Goal: Task Accomplishment & Management: Complete application form

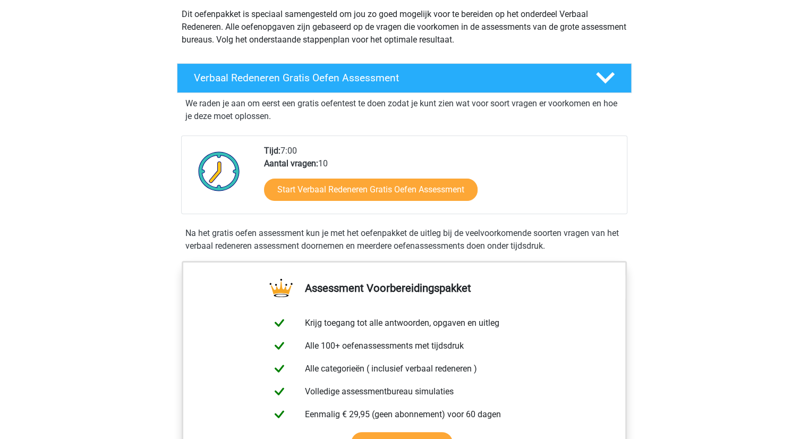
scroll to position [106, 0]
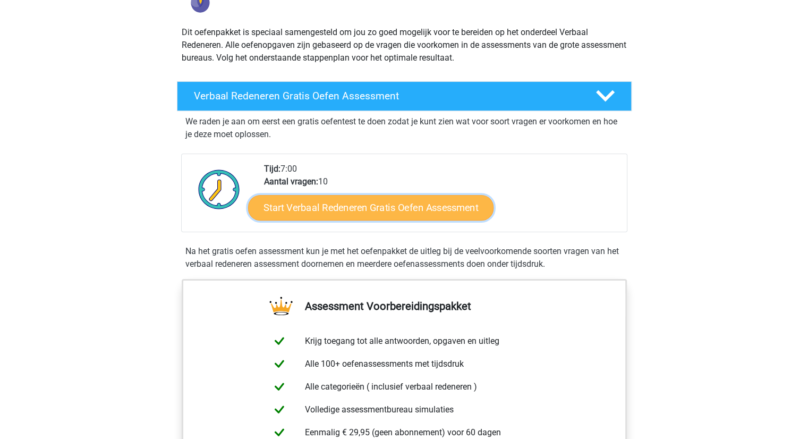
click at [397, 209] on link "Start Verbaal Redeneren Gratis Oefen Assessment" at bounding box center [370, 207] width 245 height 25
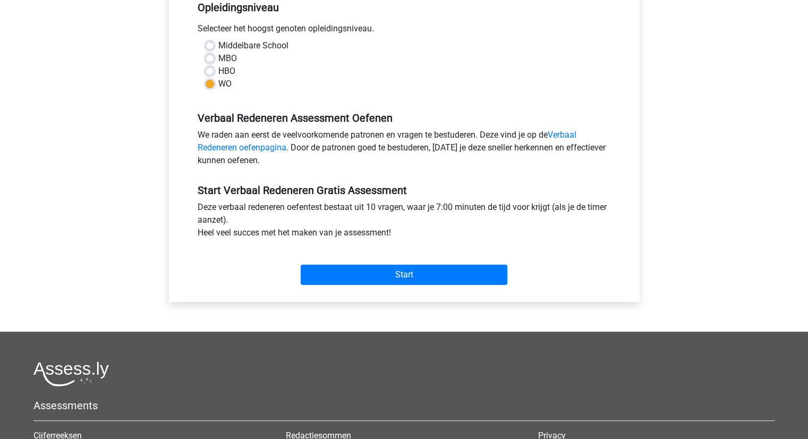
scroll to position [266, 0]
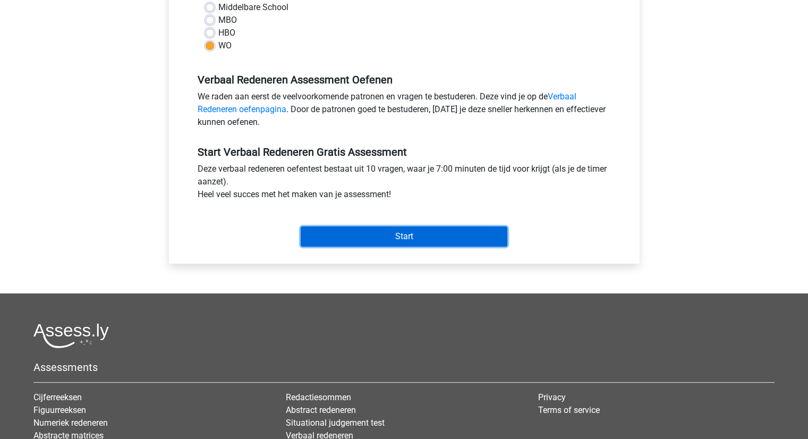
click at [388, 236] on input "Start" at bounding box center [404, 236] width 207 height 20
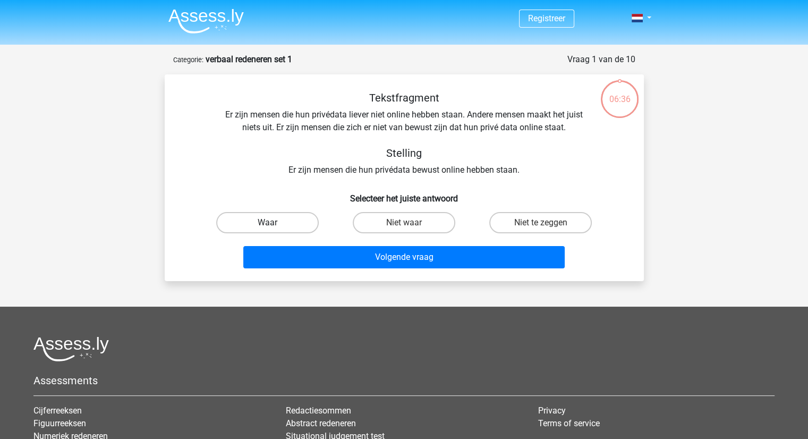
click at [274, 219] on label "Waar" at bounding box center [267, 222] width 103 height 21
click at [274, 223] on input "Waar" at bounding box center [270, 226] width 7 height 7
radio input "true"
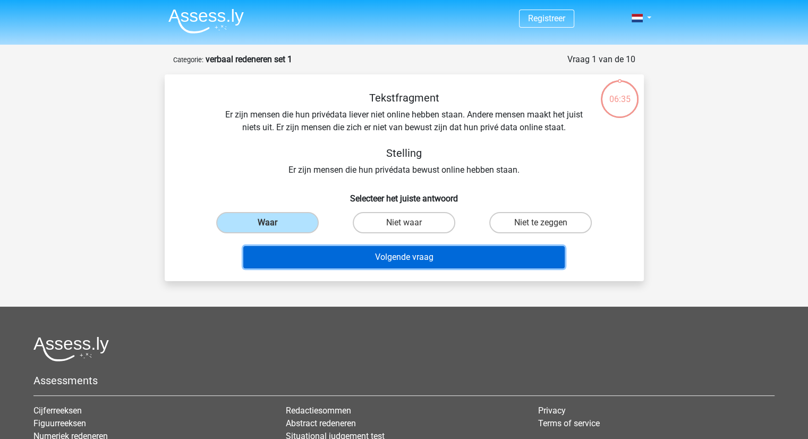
click at [393, 256] on button "Volgende vraag" at bounding box center [403, 257] width 321 height 22
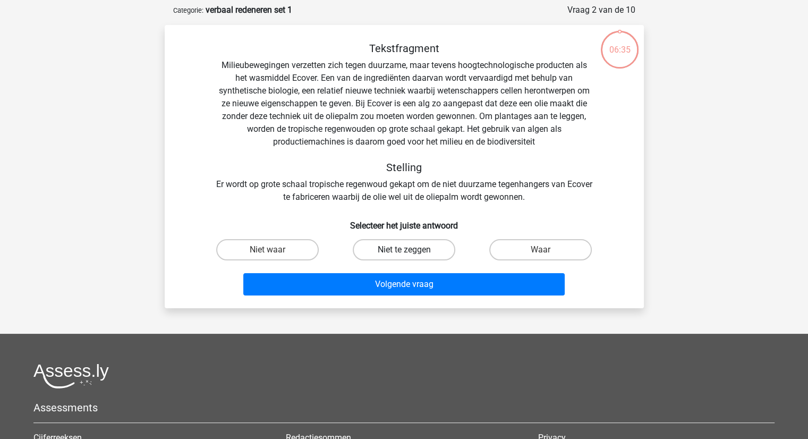
scroll to position [53, 0]
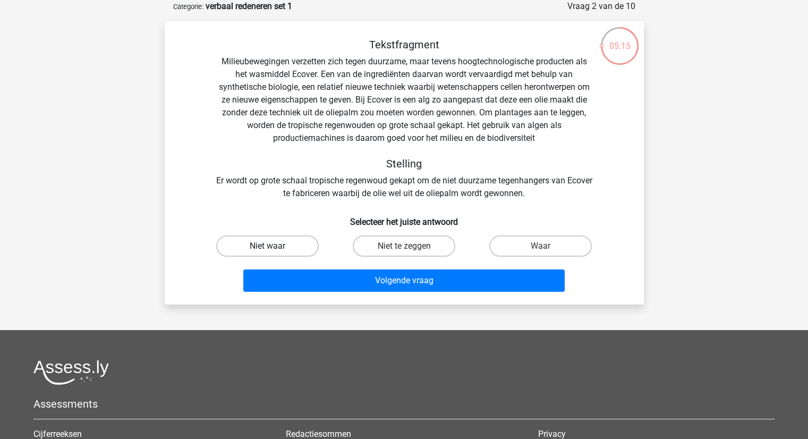
click at [266, 244] on label "Niet waar" at bounding box center [267, 245] width 103 height 21
click at [267, 246] on input "Niet waar" at bounding box center [270, 249] width 7 height 7
radio input "true"
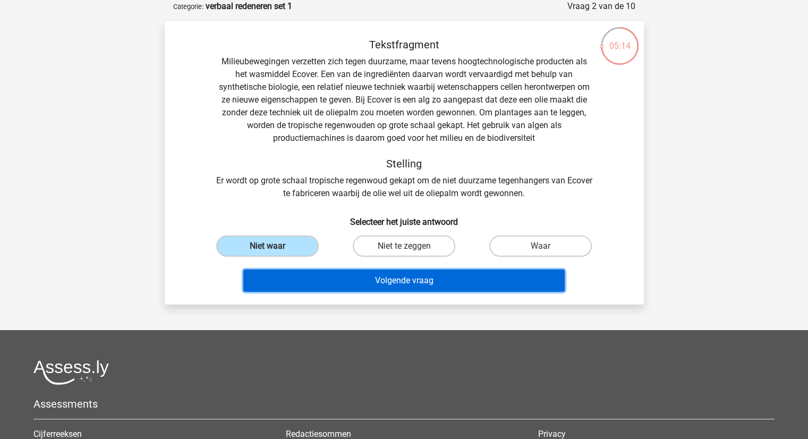
click at [385, 279] on button "Volgende vraag" at bounding box center [403, 280] width 321 height 22
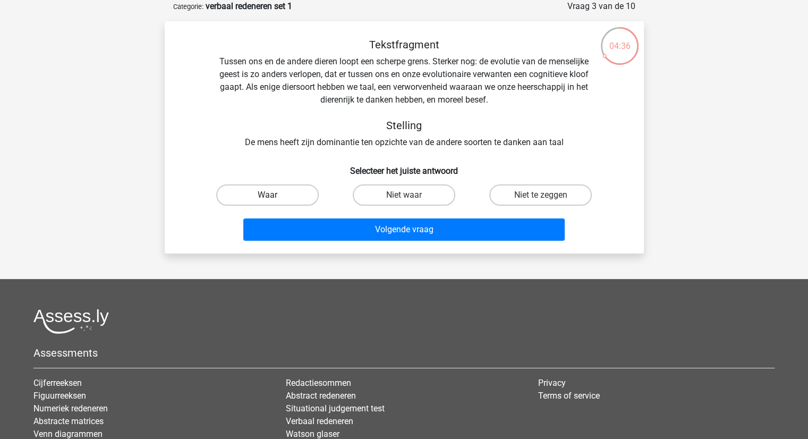
click at [274, 194] on label "Waar" at bounding box center [267, 194] width 103 height 21
click at [274, 195] on input "Waar" at bounding box center [270, 198] width 7 height 7
radio input "true"
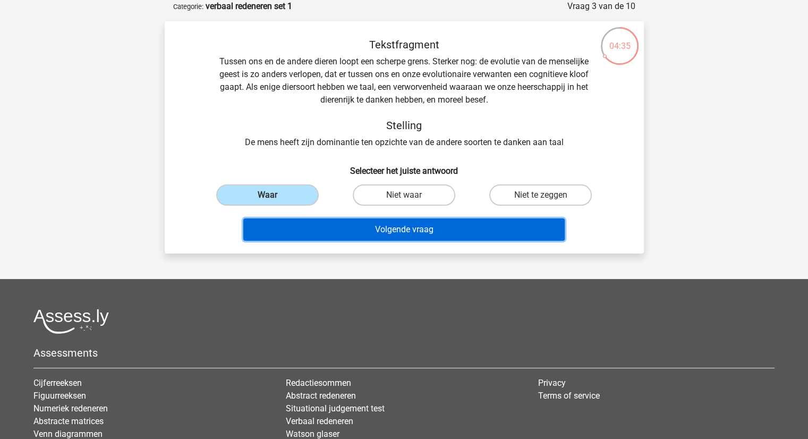
click at [399, 227] on button "Volgende vraag" at bounding box center [403, 229] width 321 height 22
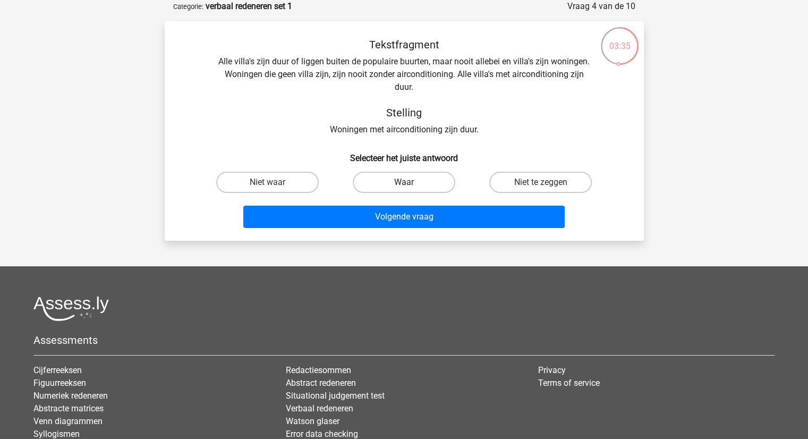
click at [389, 185] on label "Waar" at bounding box center [404, 182] width 103 height 21
click at [404, 185] on input "Waar" at bounding box center [407, 185] width 7 height 7
radio input "true"
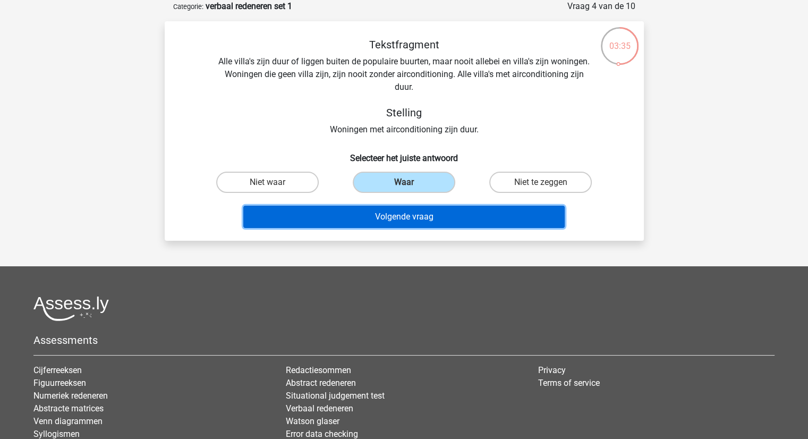
click at [405, 219] on button "Volgende vraag" at bounding box center [403, 217] width 321 height 22
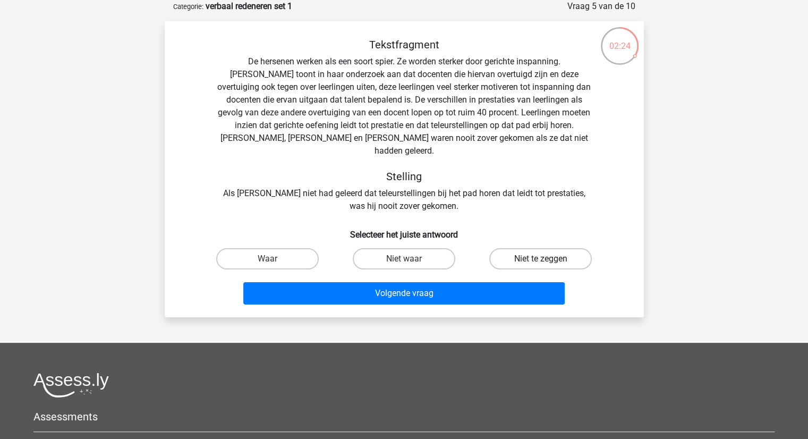
click at [549, 248] on label "Niet te zeggen" at bounding box center [540, 258] width 103 height 21
click at [548, 259] on input "Niet te zeggen" at bounding box center [544, 262] width 7 height 7
radio input "true"
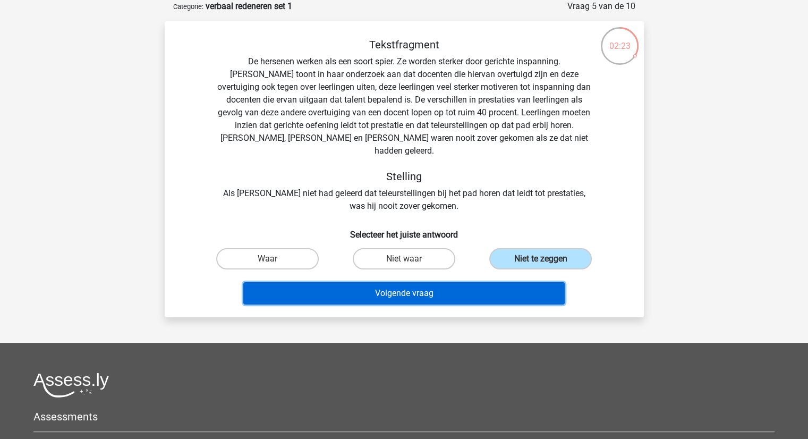
click at [431, 282] on button "Volgende vraag" at bounding box center [403, 293] width 321 height 22
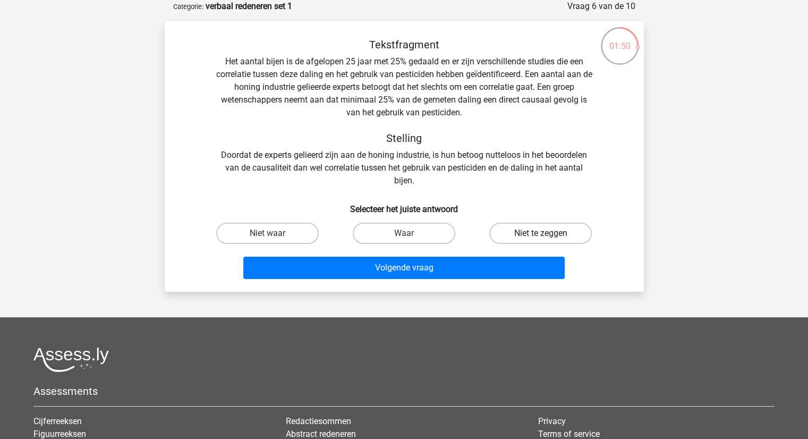
click at [526, 235] on label "Niet te zeggen" at bounding box center [540, 233] width 103 height 21
click at [541, 235] on input "Niet te zeggen" at bounding box center [544, 236] width 7 height 7
radio input "true"
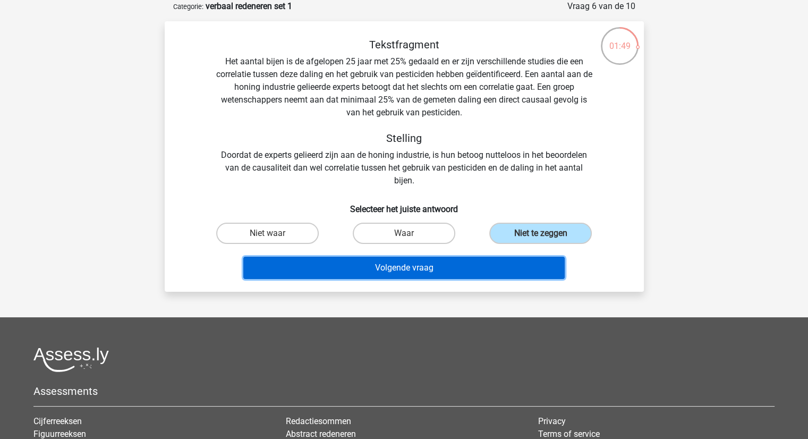
click at [390, 262] on button "Volgende vraag" at bounding box center [403, 268] width 321 height 22
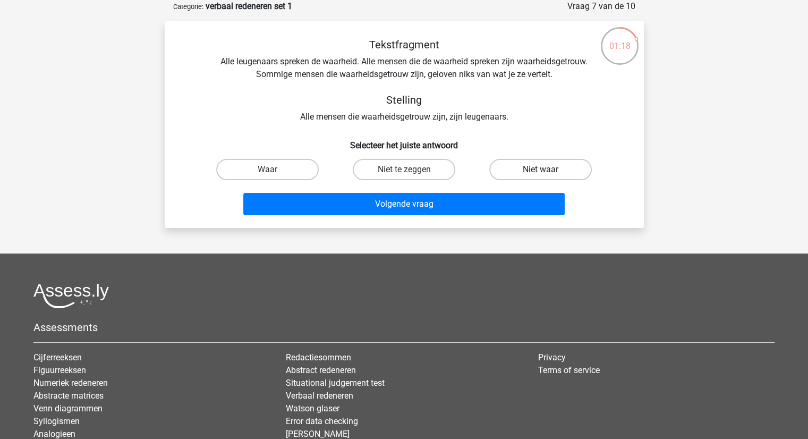
click at [561, 168] on label "Niet waar" at bounding box center [540, 169] width 103 height 21
click at [548, 169] on input "Niet waar" at bounding box center [544, 172] width 7 height 7
radio input "true"
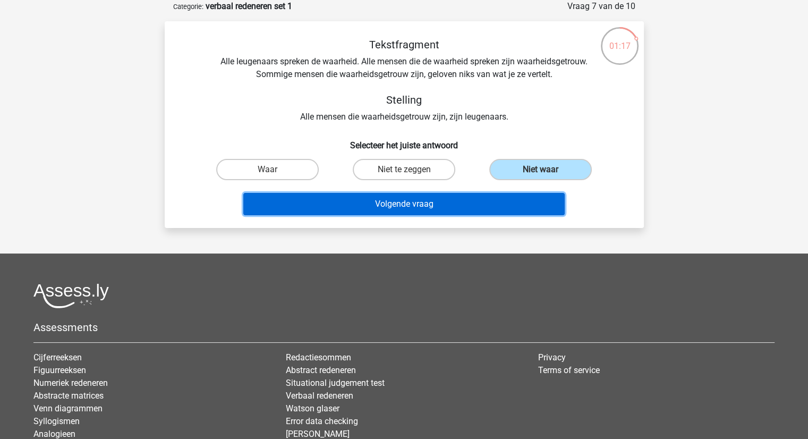
click at [472, 203] on button "Volgende vraag" at bounding box center [403, 204] width 321 height 22
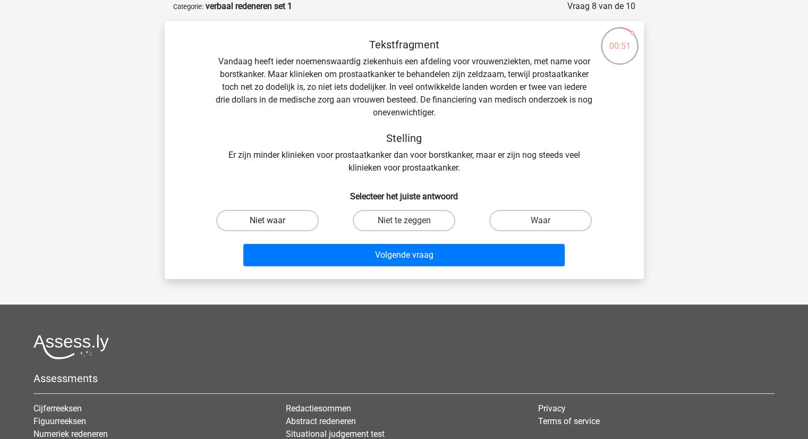
click at [303, 217] on label "Niet waar" at bounding box center [267, 220] width 103 height 21
click at [274, 220] on input "Niet waar" at bounding box center [270, 223] width 7 height 7
radio input "true"
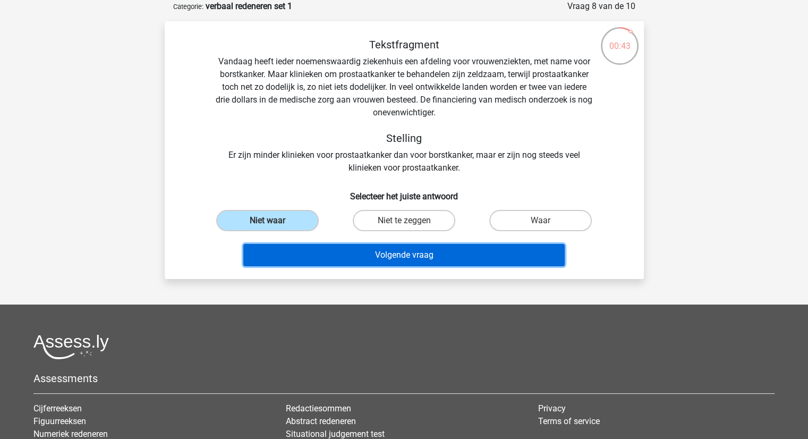
click at [393, 257] on button "Volgende vraag" at bounding box center [403, 255] width 321 height 22
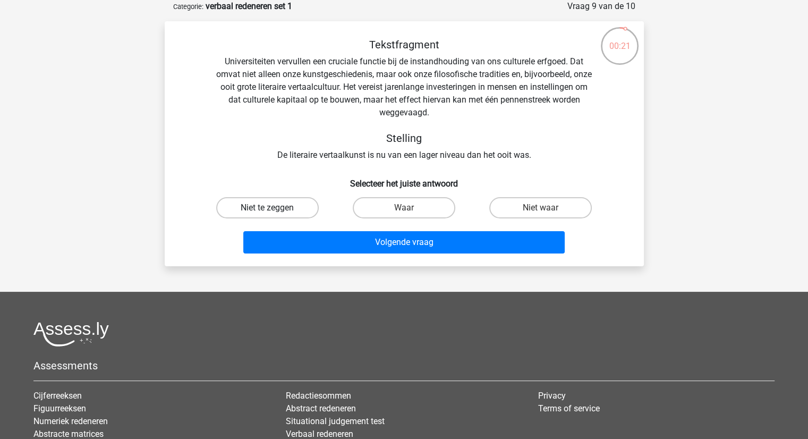
click at [255, 207] on label "Niet te zeggen" at bounding box center [267, 207] width 103 height 21
click at [267, 208] on input "Niet te zeggen" at bounding box center [270, 211] width 7 height 7
radio input "true"
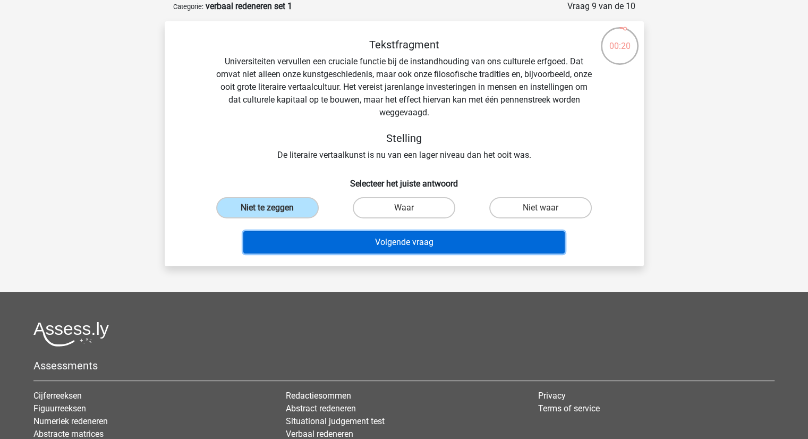
click at [379, 246] on button "Volgende vraag" at bounding box center [403, 242] width 321 height 22
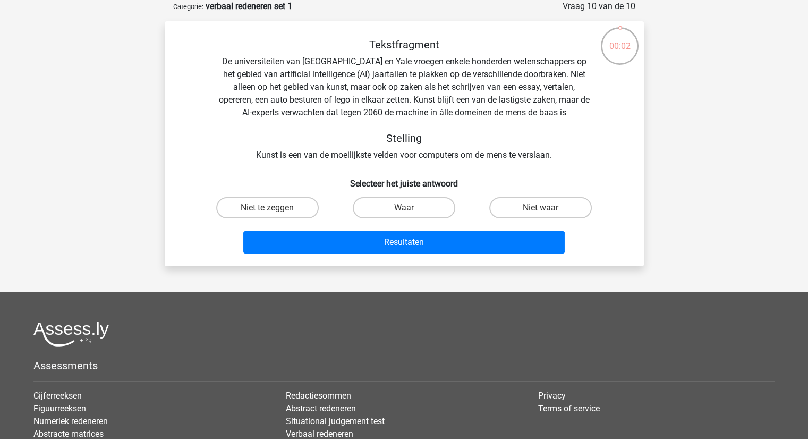
drag, startPoint x: 398, startPoint y: 202, endPoint x: 410, endPoint y: 213, distance: 15.4
click at [399, 202] on label "Waar" at bounding box center [404, 207] width 103 height 21
click at [404, 208] on input "Waar" at bounding box center [407, 211] width 7 height 7
radio input "true"
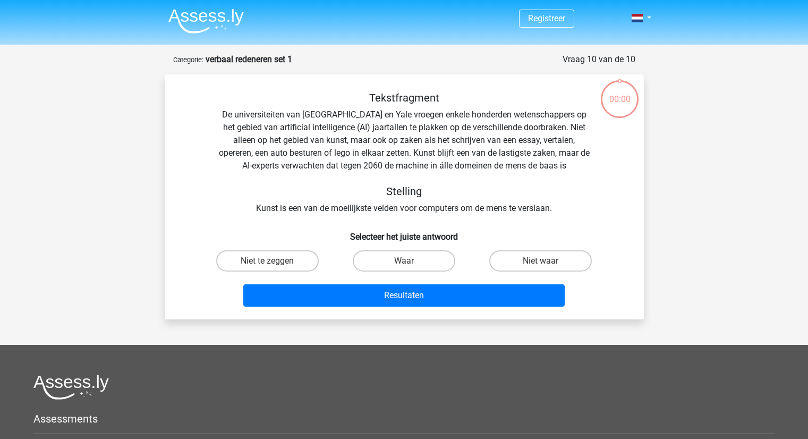
scroll to position [53, 0]
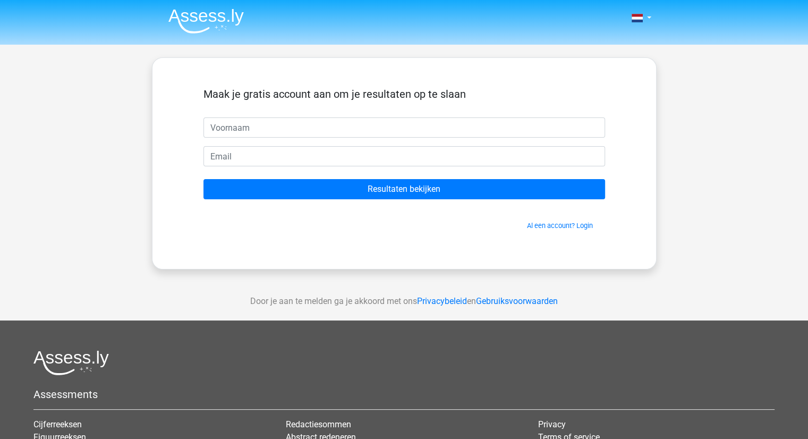
click at [212, 129] on input "text" at bounding box center [404, 127] width 402 height 20
type input "marjan"
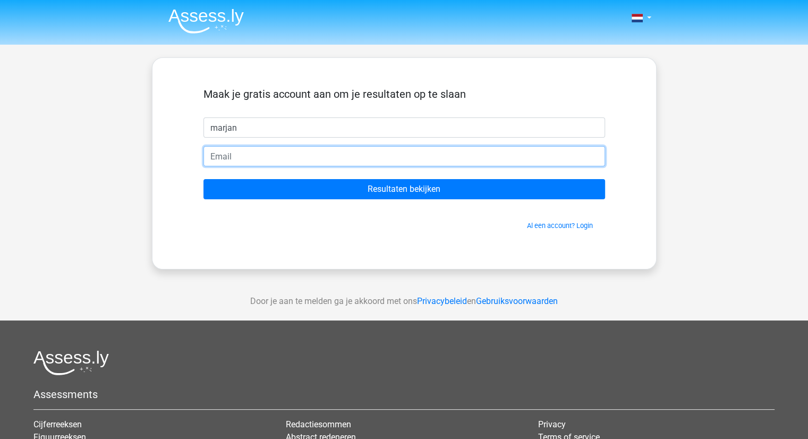
click at [227, 159] on input "email" at bounding box center [404, 156] width 402 height 20
click at [317, 156] on input "martjan.velghe@kompasvzw.be" at bounding box center [404, 156] width 402 height 20
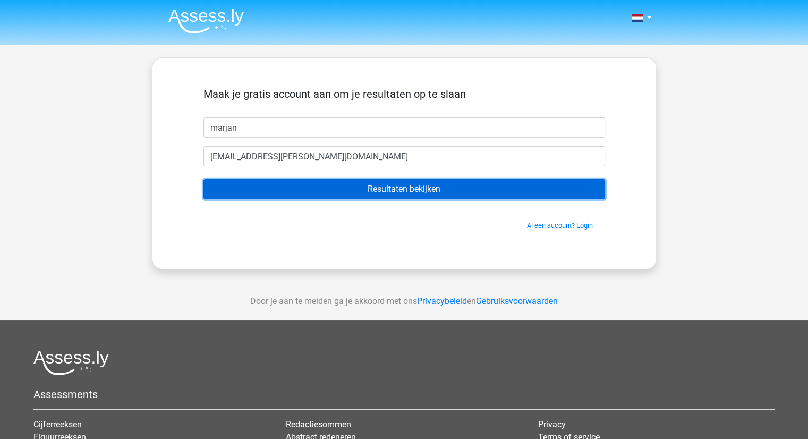
click at [404, 192] on input "Resultaten bekijken" at bounding box center [404, 189] width 402 height 20
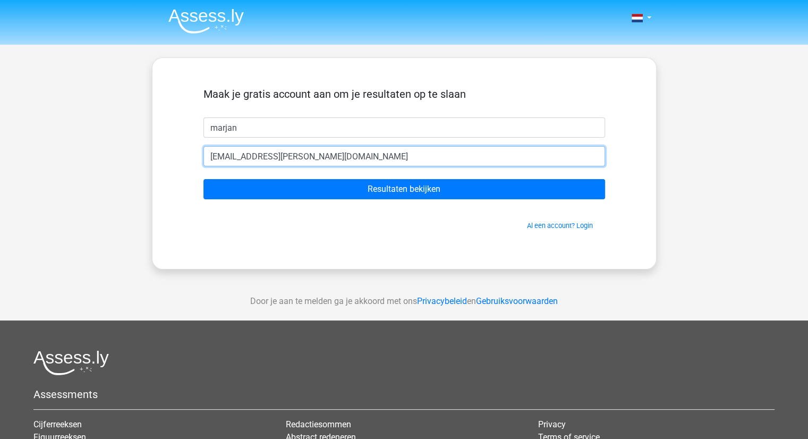
click at [227, 154] on input "martjan.velghe@hotmail.be" at bounding box center [404, 156] width 402 height 20
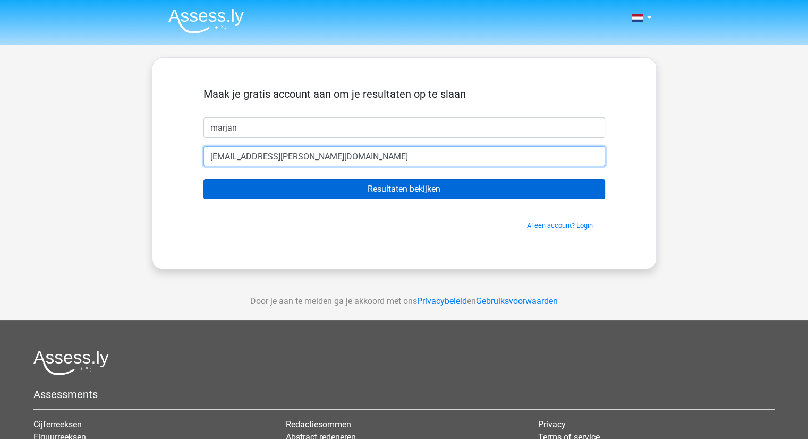
type input "marjan.velghe@hotmail.be"
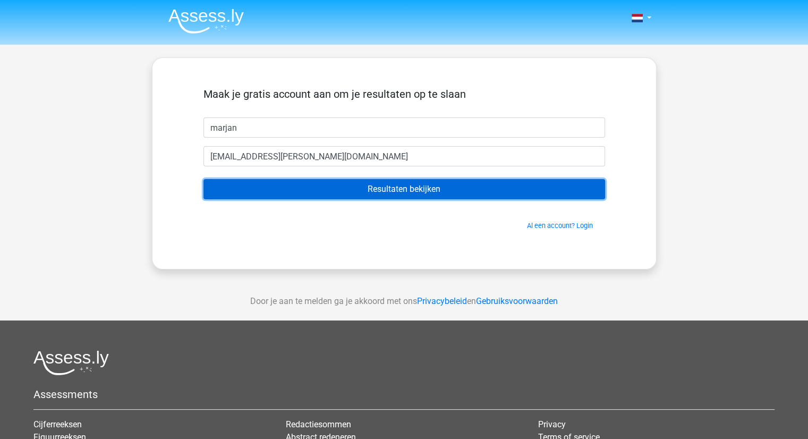
click at [355, 190] on input "Resultaten bekijken" at bounding box center [404, 189] width 402 height 20
